Goal: Task Accomplishment & Management: Manage account settings

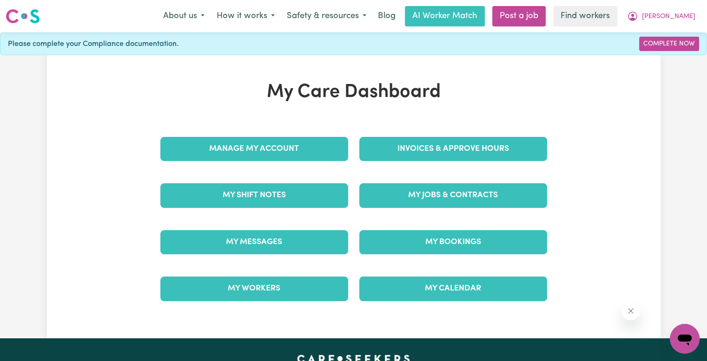
click at [490, 164] on div "Invoices & Approve Hours" at bounding box center [453, 149] width 199 height 46
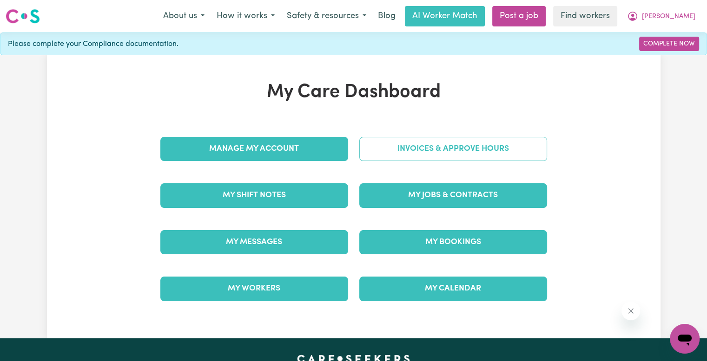
click at [467, 151] on link "Invoices & Approve Hours" at bounding box center [453, 149] width 188 height 24
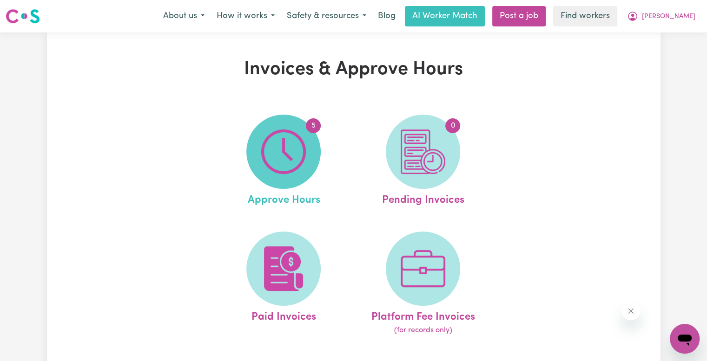
click at [290, 154] on img at bounding box center [283, 152] width 45 height 45
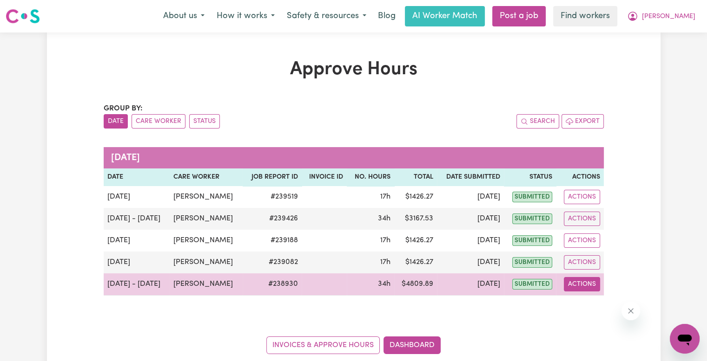
click at [575, 286] on button "Actions" at bounding box center [582, 284] width 36 height 14
click at [586, 302] on link "View Job Report" at bounding box center [603, 305] width 79 height 19
select select "pm"
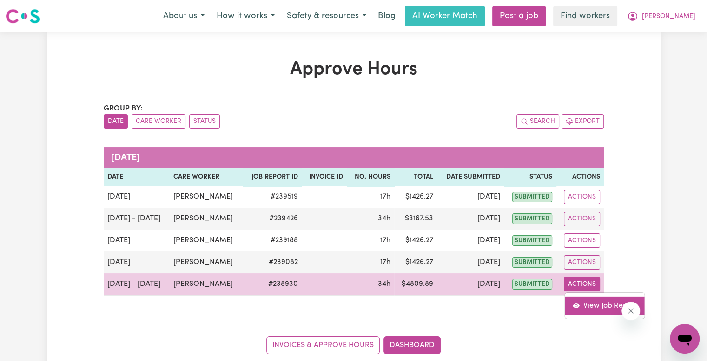
select select "pm"
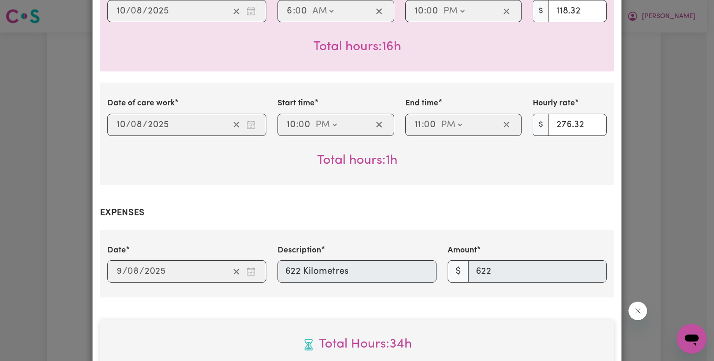
scroll to position [765, 0]
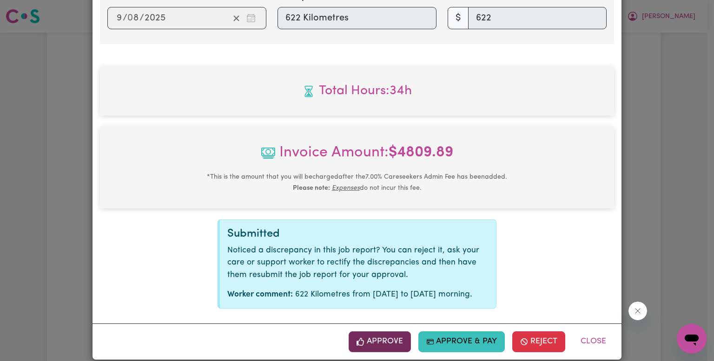
click at [363, 338] on icon "button" at bounding box center [360, 342] width 8 height 8
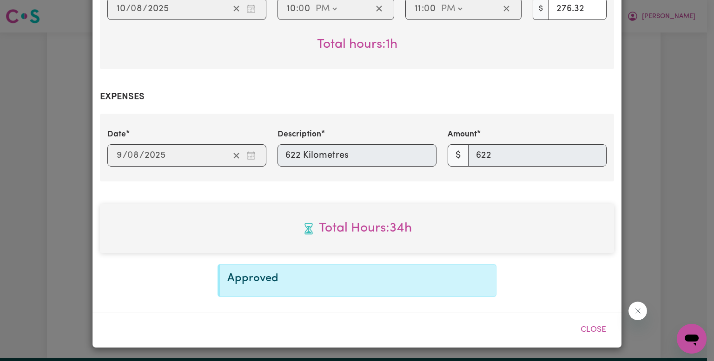
scroll to position [615, 0]
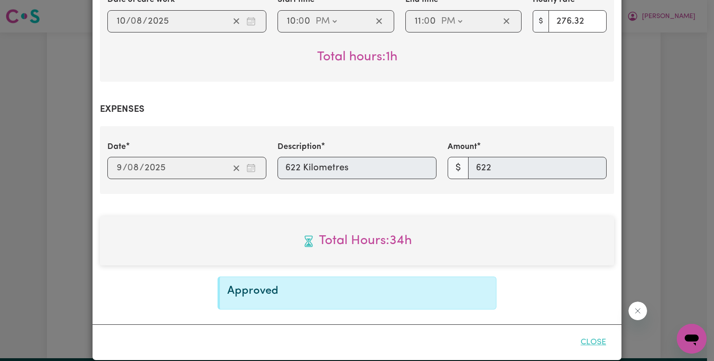
drag, startPoint x: 597, startPoint y: 330, endPoint x: 590, endPoint y: 331, distance: 6.6
click at [597, 333] on button "Close" at bounding box center [592, 343] width 41 height 20
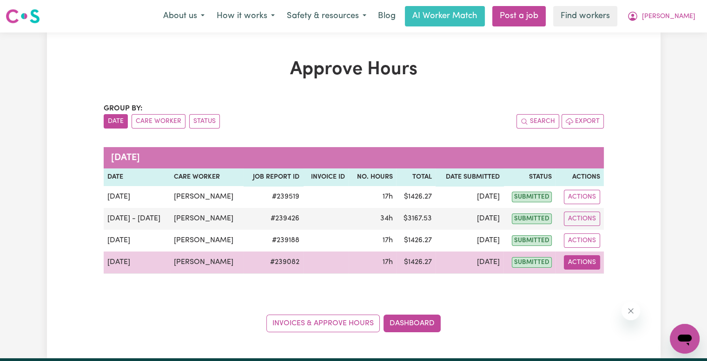
click at [583, 262] on button "Actions" at bounding box center [582, 263] width 36 height 14
click at [583, 275] on link "View Job Report" at bounding box center [603, 284] width 79 height 19
select select "pm"
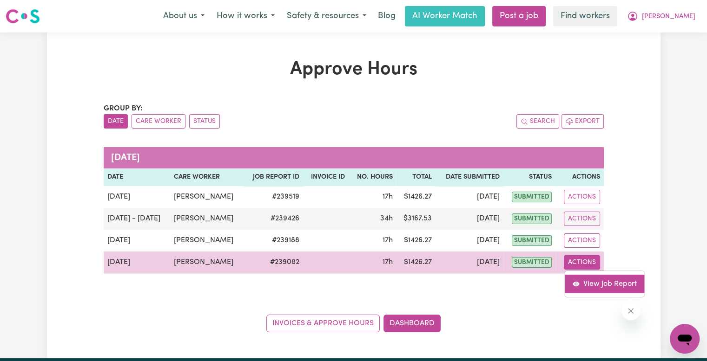
select select "pm"
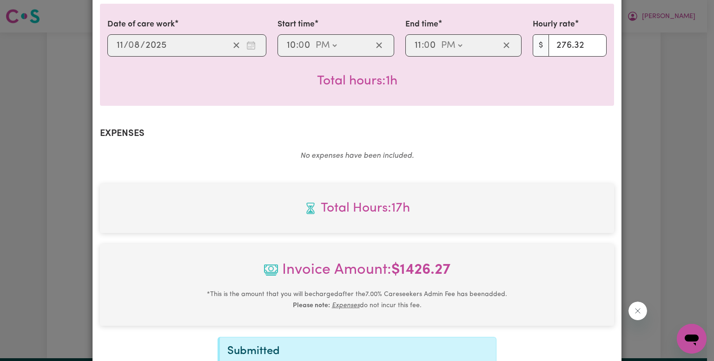
scroll to position [594, 0]
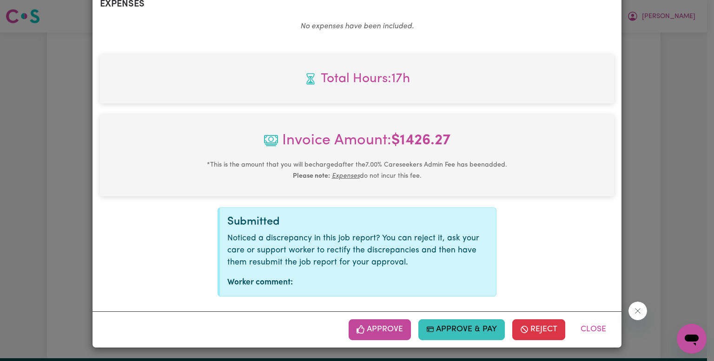
click at [388, 327] on button "Approve" at bounding box center [379, 330] width 62 height 20
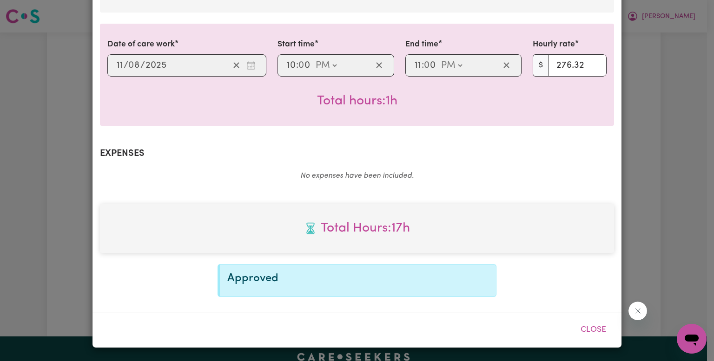
scroll to position [444, 0]
drag, startPoint x: 598, startPoint y: 329, endPoint x: 530, endPoint y: 287, distance: 80.7
click at [595, 329] on button "Close" at bounding box center [592, 331] width 41 height 20
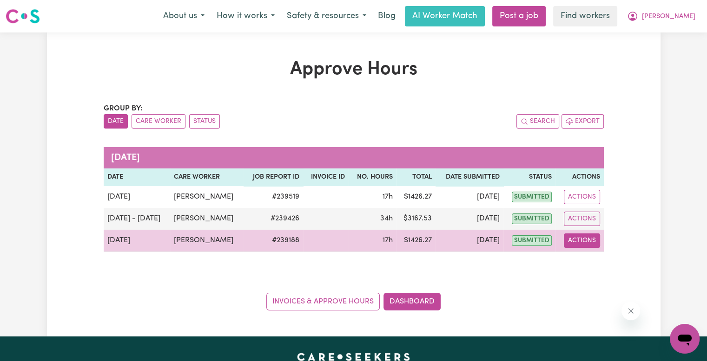
drag, startPoint x: 570, startPoint y: 238, endPoint x: 578, endPoint y: 246, distance: 11.2
click at [572, 239] on button "Actions" at bounding box center [582, 241] width 36 height 14
click at [587, 267] on link "View Job Report" at bounding box center [603, 262] width 79 height 19
select select "pm"
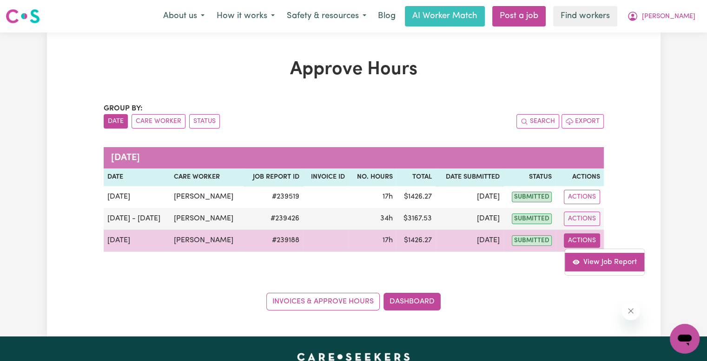
select select "pm"
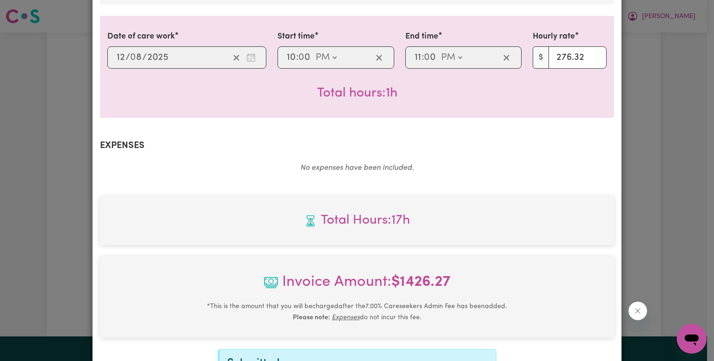
scroll to position [594, 0]
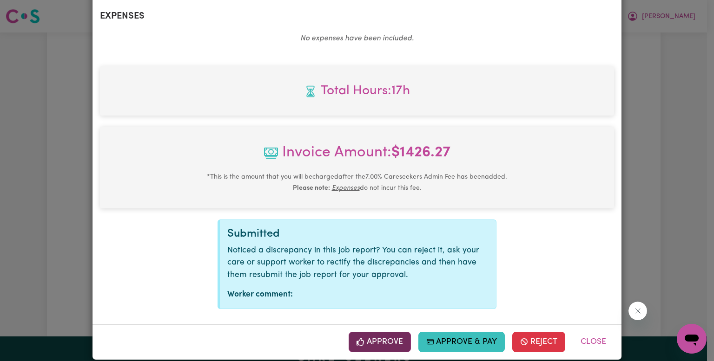
click at [362, 338] on icon "button" at bounding box center [359, 342] width 7 height 8
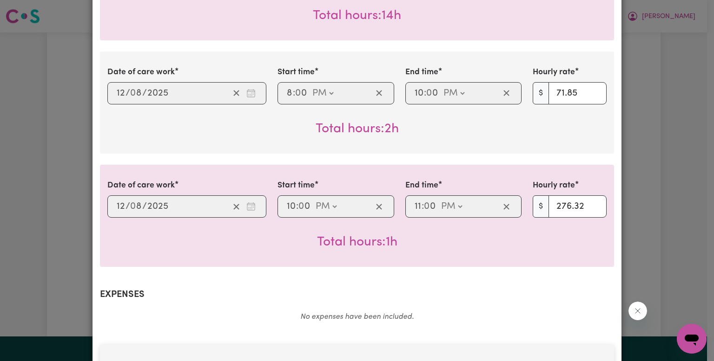
scroll to position [37, 0]
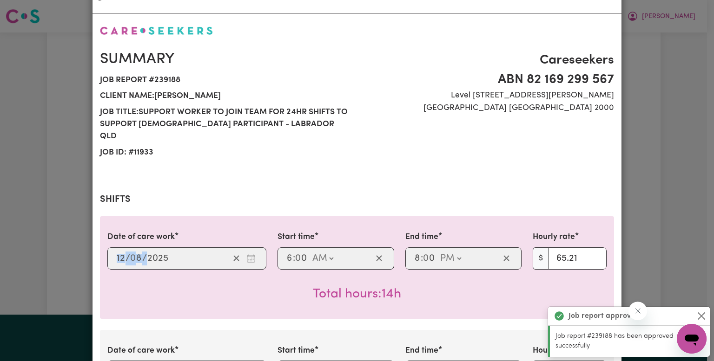
drag, startPoint x: 127, startPoint y: 250, endPoint x: 98, endPoint y: 249, distance: 28.4
click at [102, 249] on div "Date of care work [DATE] 12 / 0 8 / 2025" at bounding box center [187, 250] width 170 height 38
copy div "/ 0 /"
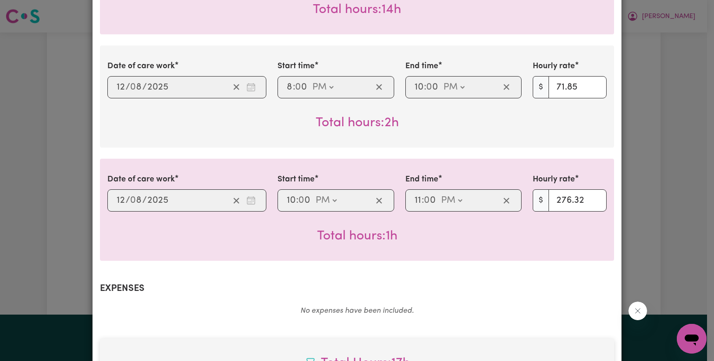
scroll to position [444, 0]
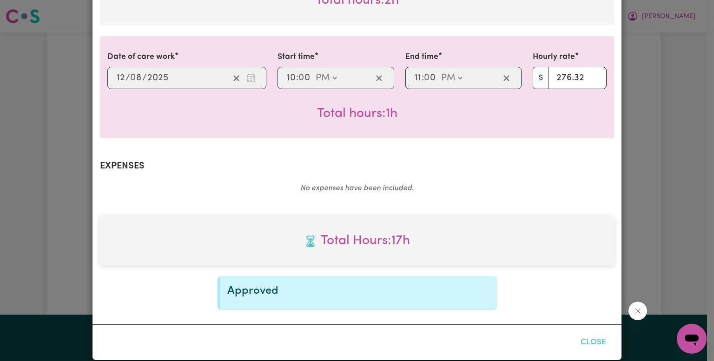
click at [585, 333] on button "Close" at bounding box center [592, 343] width 41 height 20
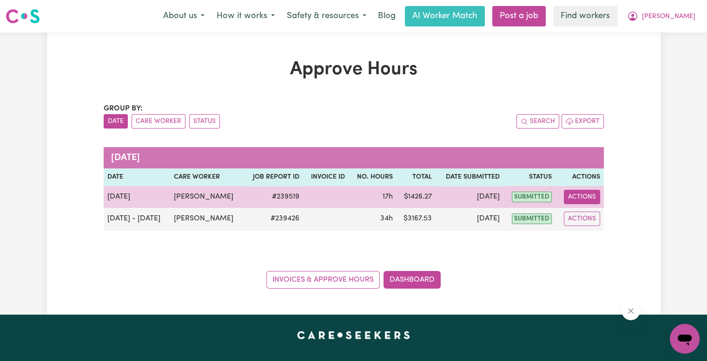
click at [584, 199] on button "Actions" at bounding box center [582, 197] width 36 height 14
click at [591, 212] on link "View Job Report" at bounding box center [603, 218] width 79 height 19
select select "pm"
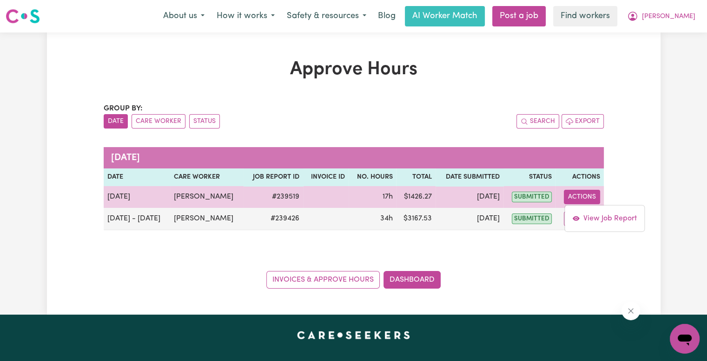
select select "pm"
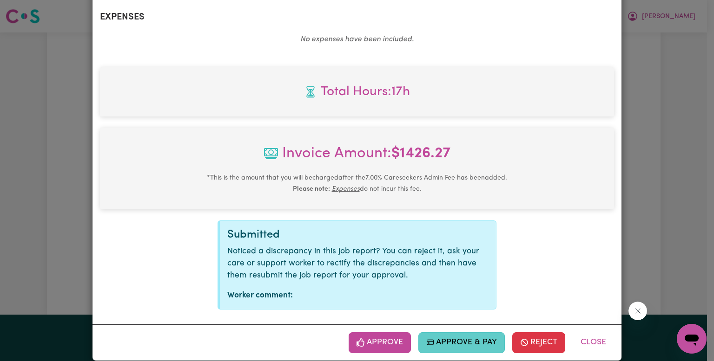
scroll to position [594, 0]
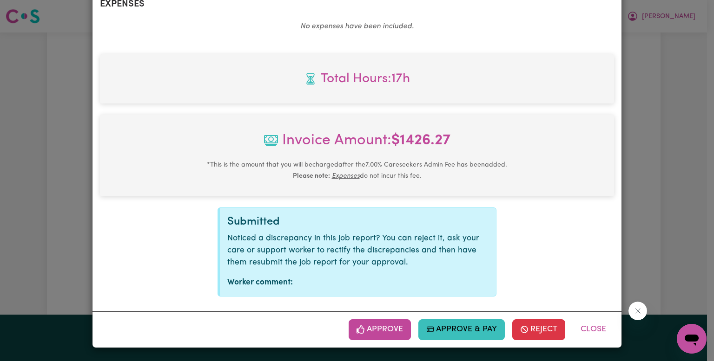
drag, startPoint x: 395, startPoint y: 334, endPoint x: 400, endPoint y: 331, distance: 6.1
click at [395, 334] on button "Approve" at bounding box center [379, 330] width 62 height 20
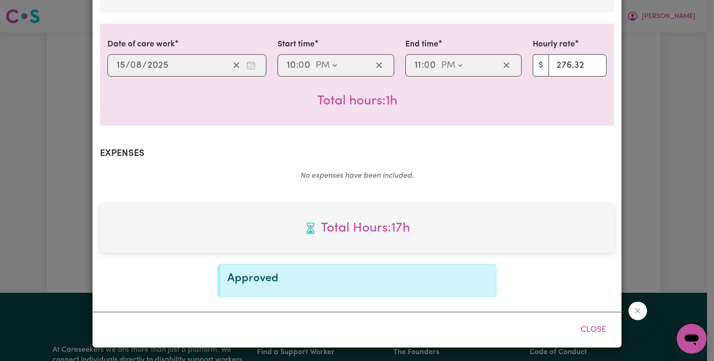
scroll to position [444, 0]
drag, startPoint x: 586, startPoint y: 334, endPoint x: 234, endPoint y: 209, distance: 373.5
click at [586, 334] on button "Close" at bounding box center [592, 331] width 41 height 20
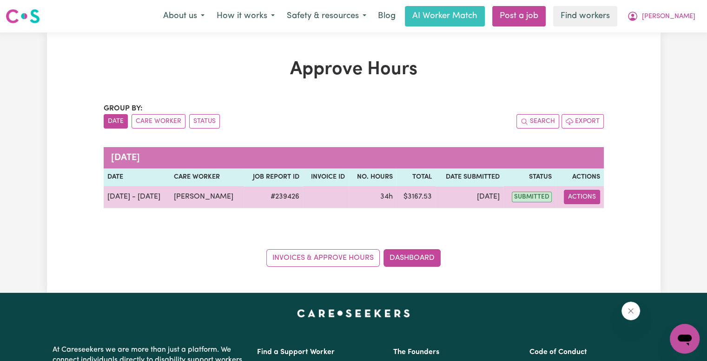
click at [592, 193] on button "Actions" at bounding box center [582, 197] width 36 height 14
click at [598, 218] on link "View Job Report" at bounding box center [604, 218] width 79 height 19
select select "pm"
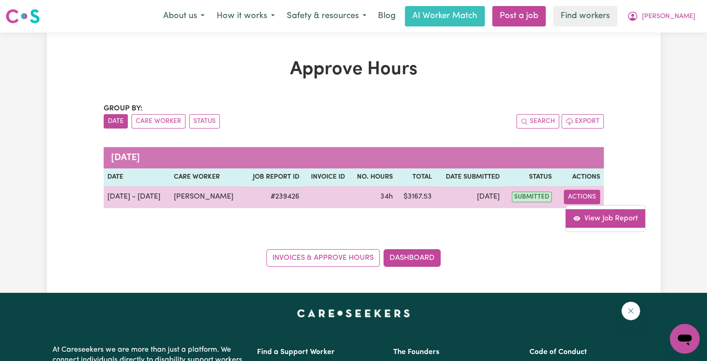
select select "pm"
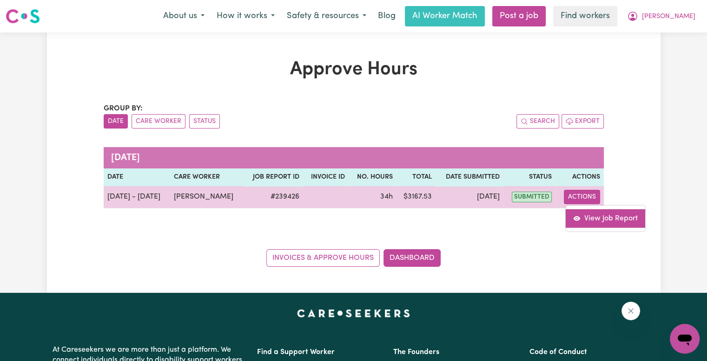
select select "pm"
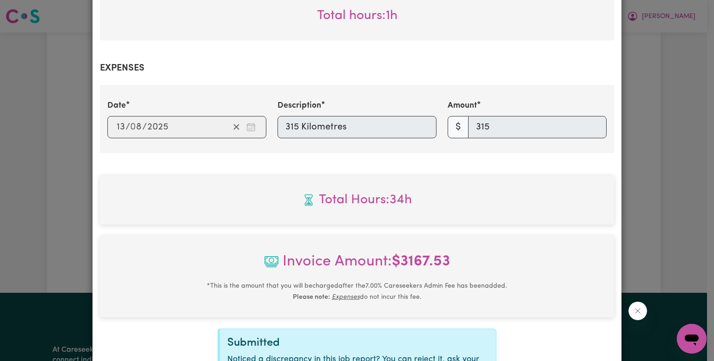
scroll to position [992, 0]
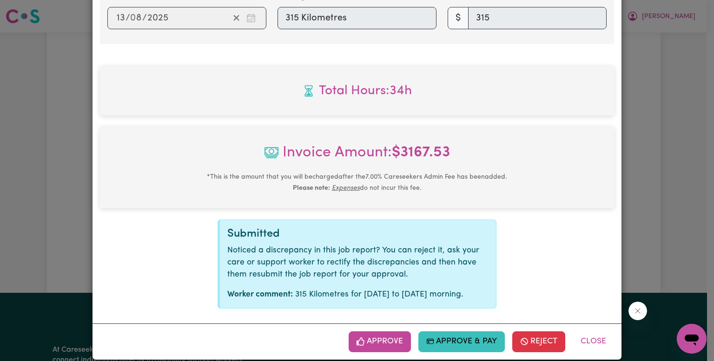
click at [376, 332] on button "Approve" at bounding box center [379, 342] width 62 height 20
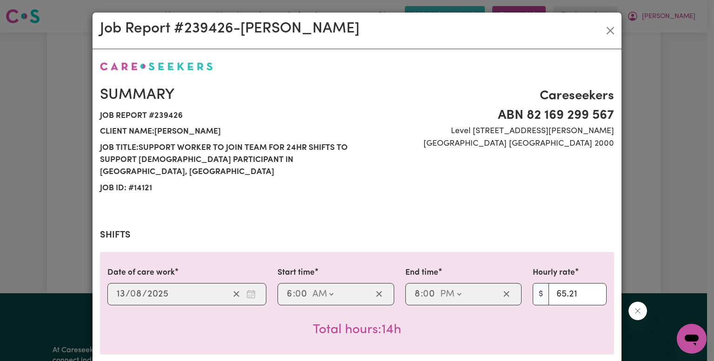
scroll to position [0, 0]
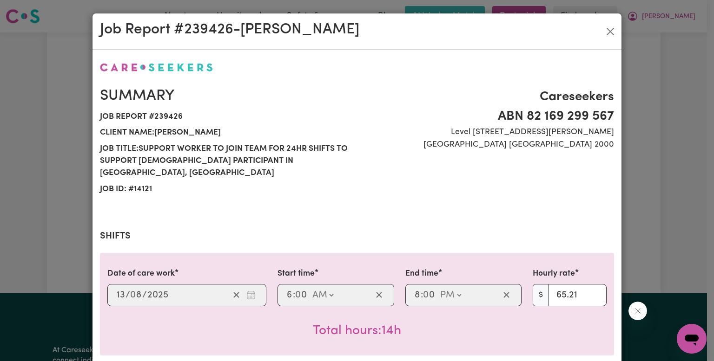
drag, startPoint x: 323, startPoint y: 28, endPoint x: 242, endPoint y: 34, distance: 81.5
click at [242, 34] on div "Job Report # 239426 - [PERSON_NAME]" at bounding box center [356, 31] width 529 height 37
copy h2 "[PERSON_NAME]"
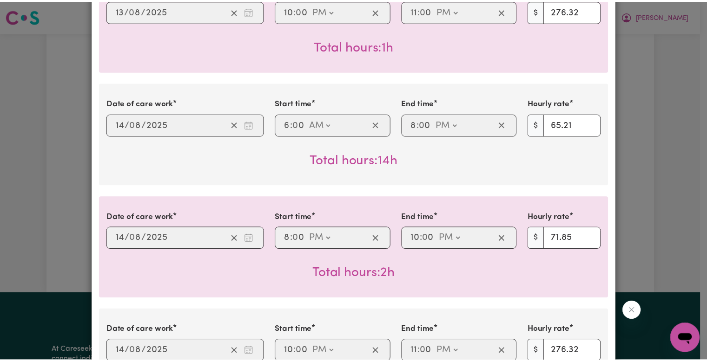
scroll to position [836, 0]
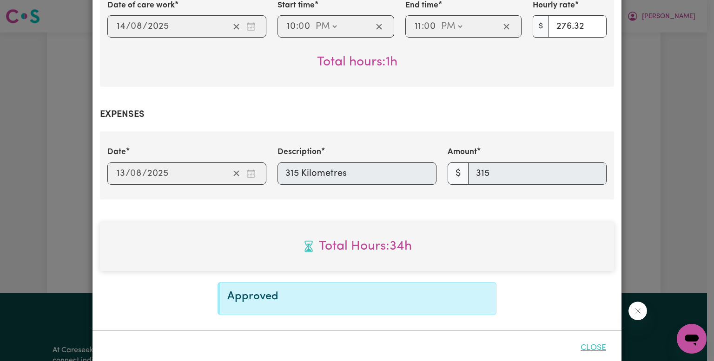
click at [593, 339] on button "Close" at bounding box center [592, 348] width 41 height 20
